Goal: Navigation & Orientation: Find specific page/section

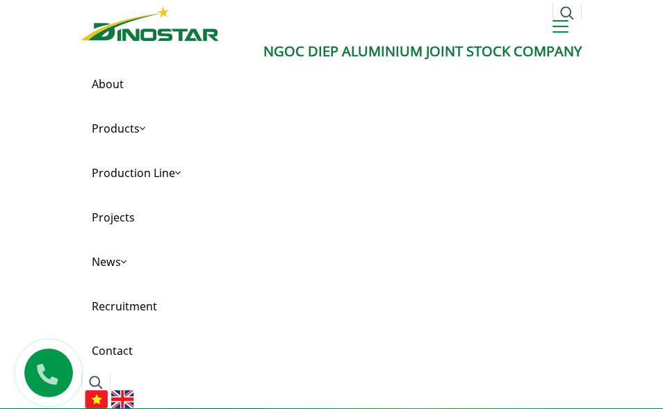
drag, startPoint x: 0, startPoint y: 0, endPoint x: 29, endPoint y: 58, distance: 65.0
click at [29, 58] on div "Search for: ****** [PERSON_NAME] Aluminium Joint Stock Company About Products P…" at bounding box center [331, 204] width 663 height 409
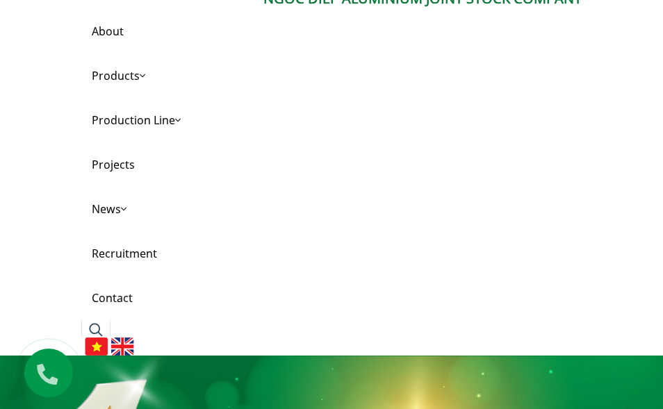
scroll to position [139, 0]
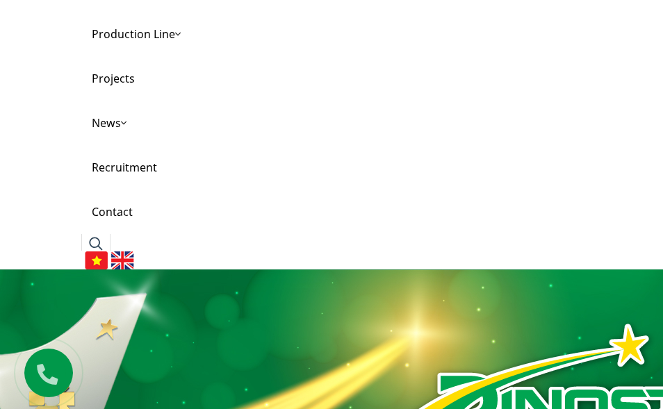
click at [127, 258] on img at bounding box center [122, 261] width 23 height 18
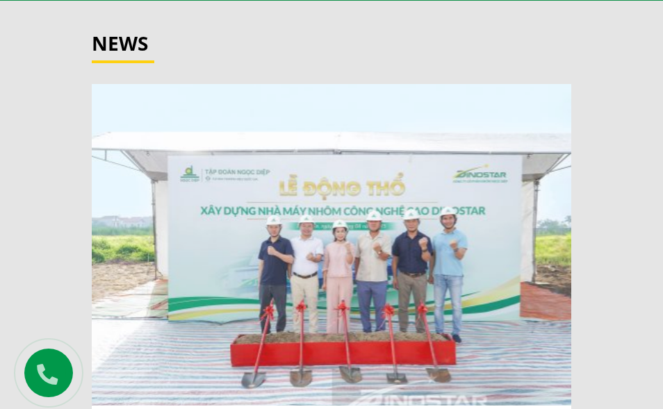
scroll to position [2155, 0]
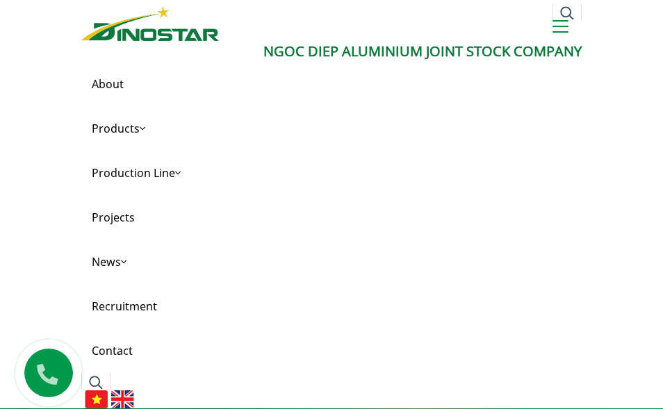
click at [120, 28] on img at bounding box center [150, 23] width 138 height 35
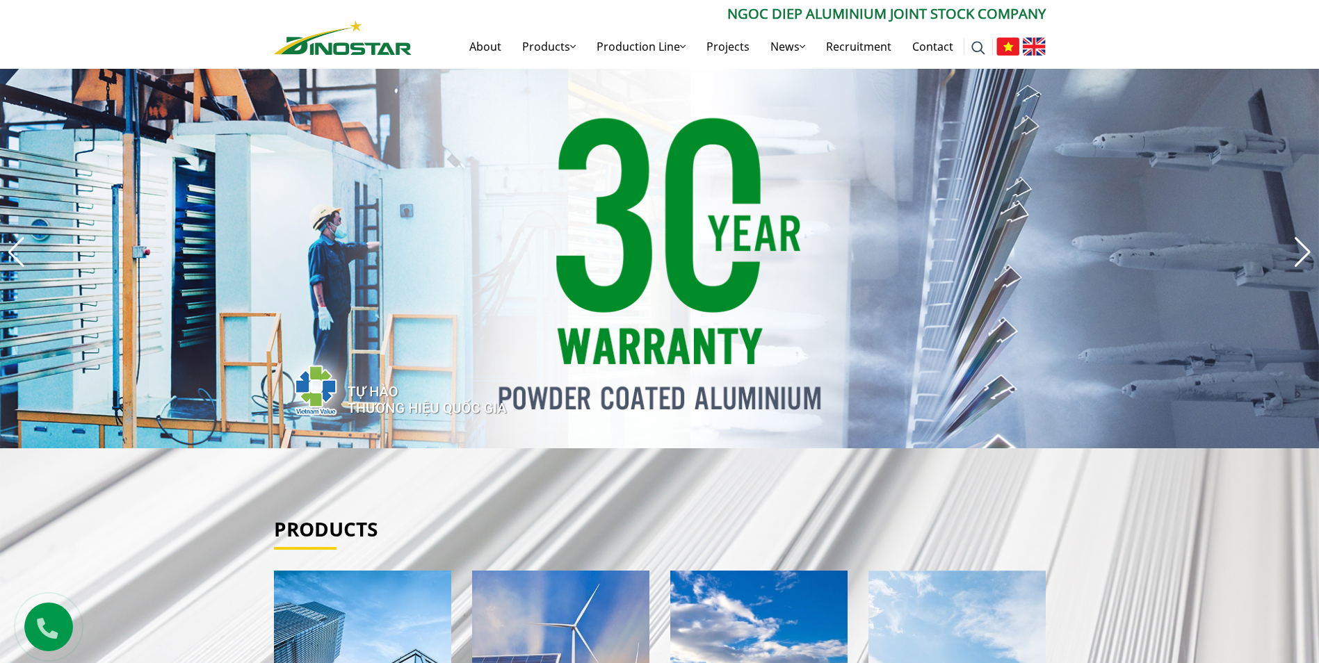
drag, startPoint x: 154, startPoint y: 307, endPoint x: 99, endPoint y: 113, distance: 201.6
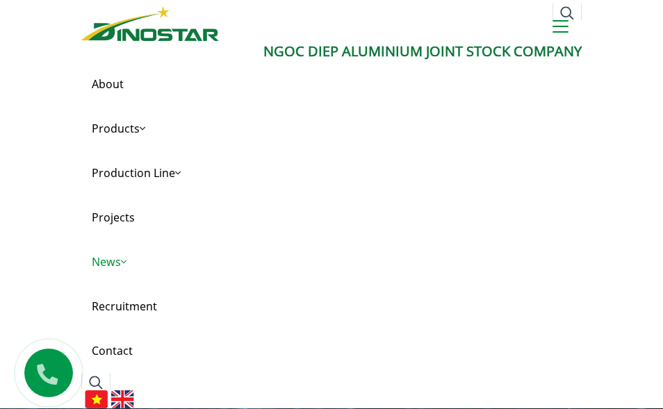
drag, startPoint x: 314, startPoint y: 354, endPoint x: 279, endPoint y: 266, distance: 95.1
click at [314, 354] on link "Contact" at bounding box center [331, 351] width 501 height 44
